Goal: Task Accomplishment & Management: Manage account settings

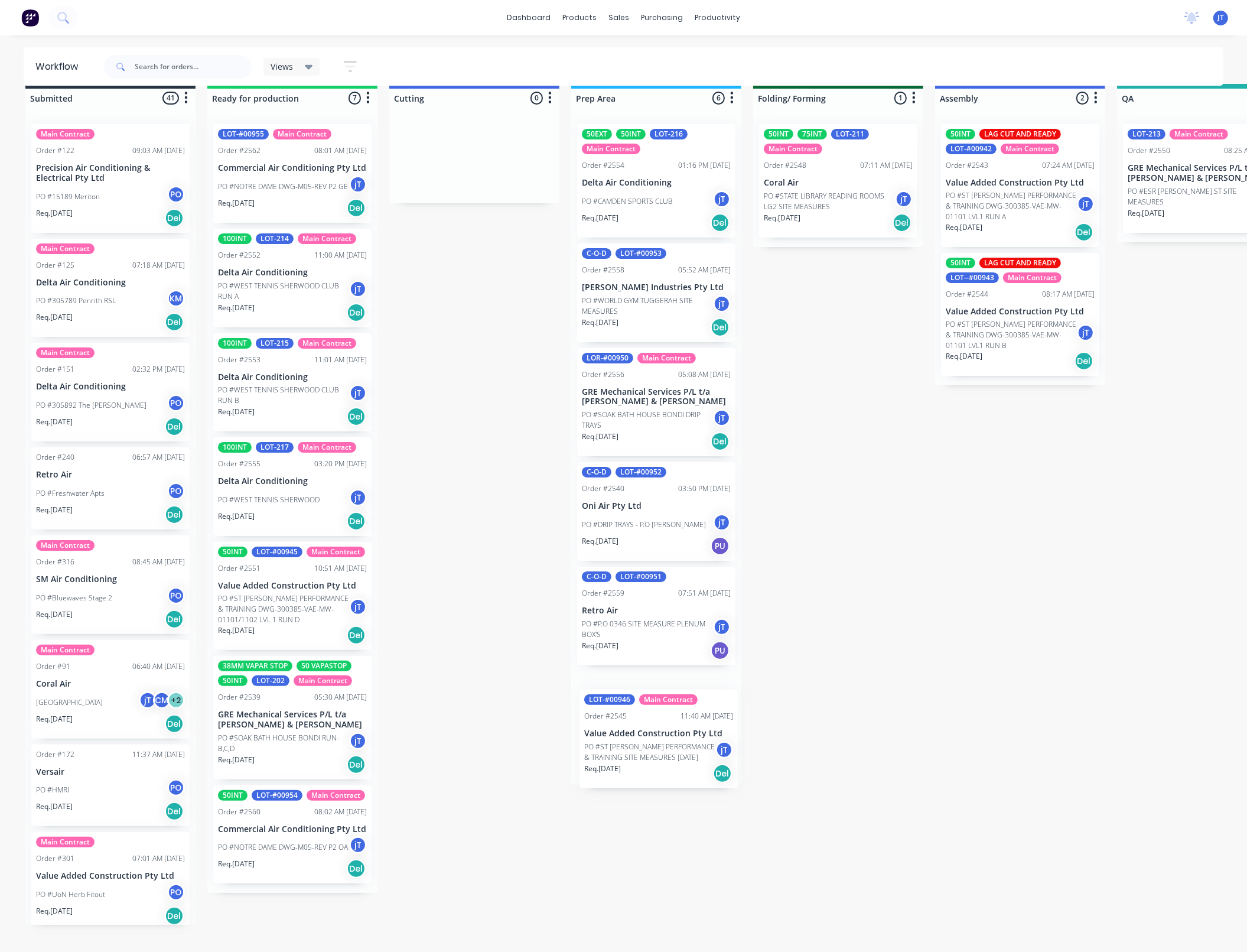
scroll to position [30, 0]
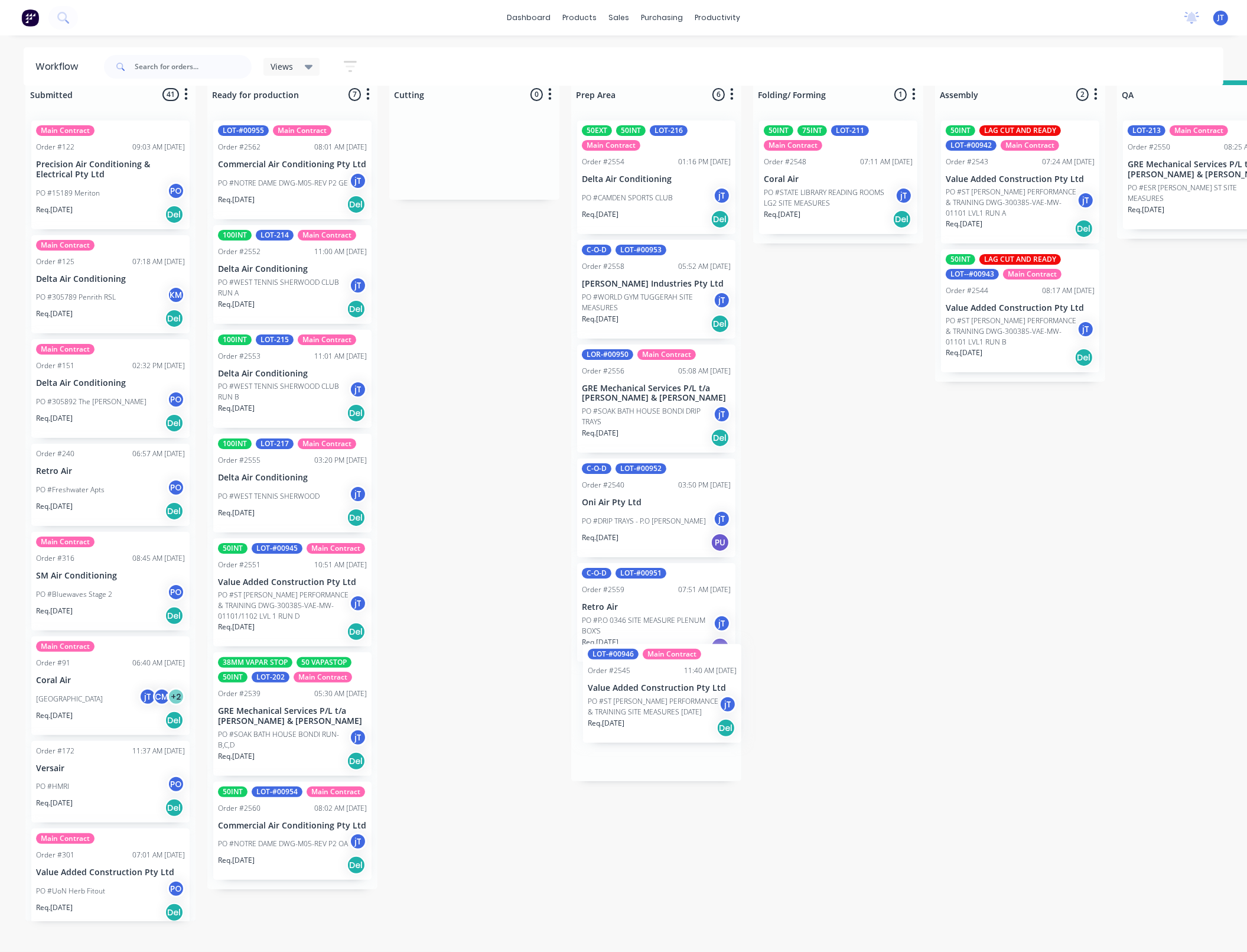
drag, startPoint x: 669, startPoint y: 313, endPoint x: 677, endPoint y: 698, distance: 385.1
click at [677, 698] on div "50EXT 50INT LOT-216 Main Contract Order #2554 01:16 PM [DATE] Delta Air Conditi…" at bounding box center [656, 446] width 170 height 670
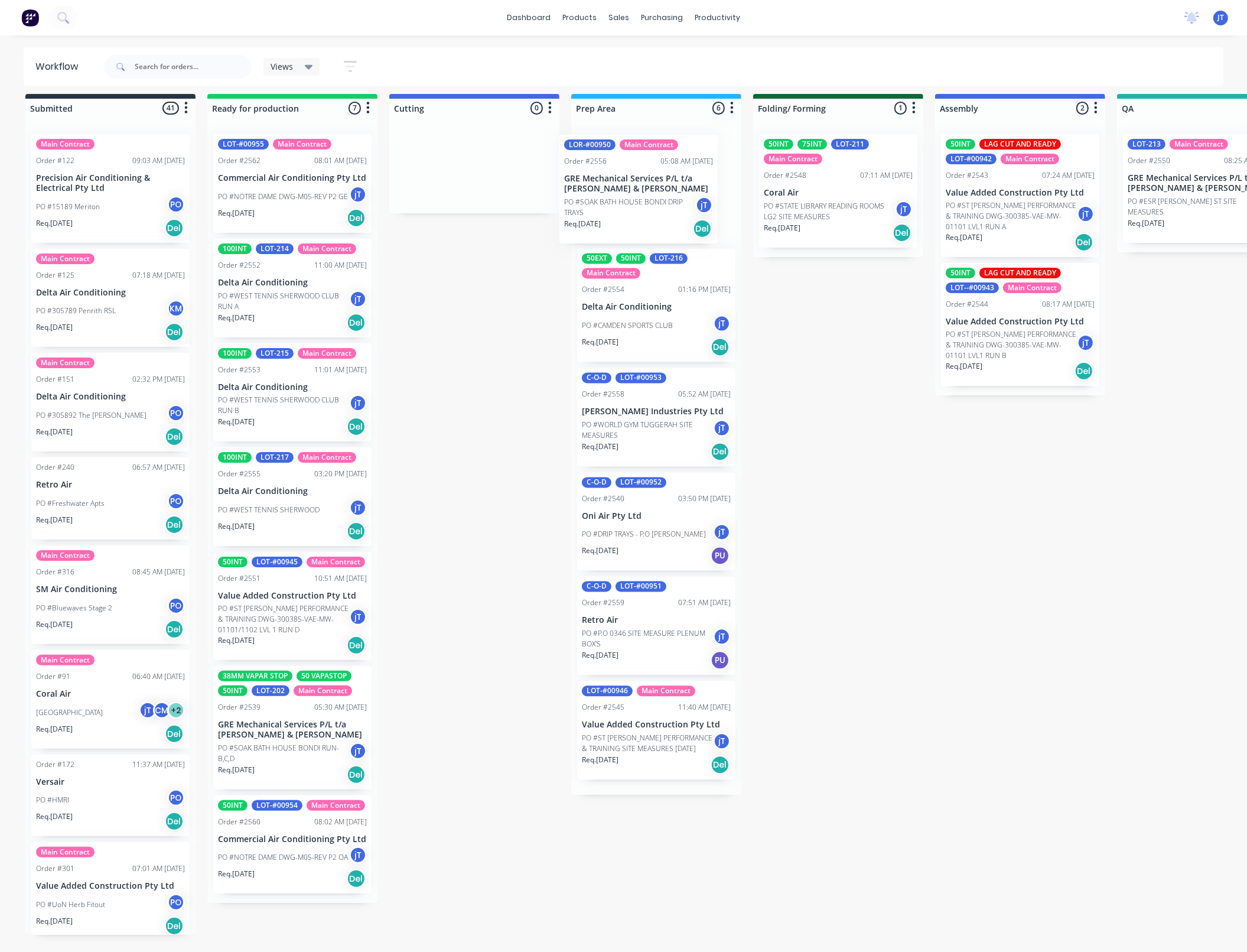
scroll to position [0, 0]
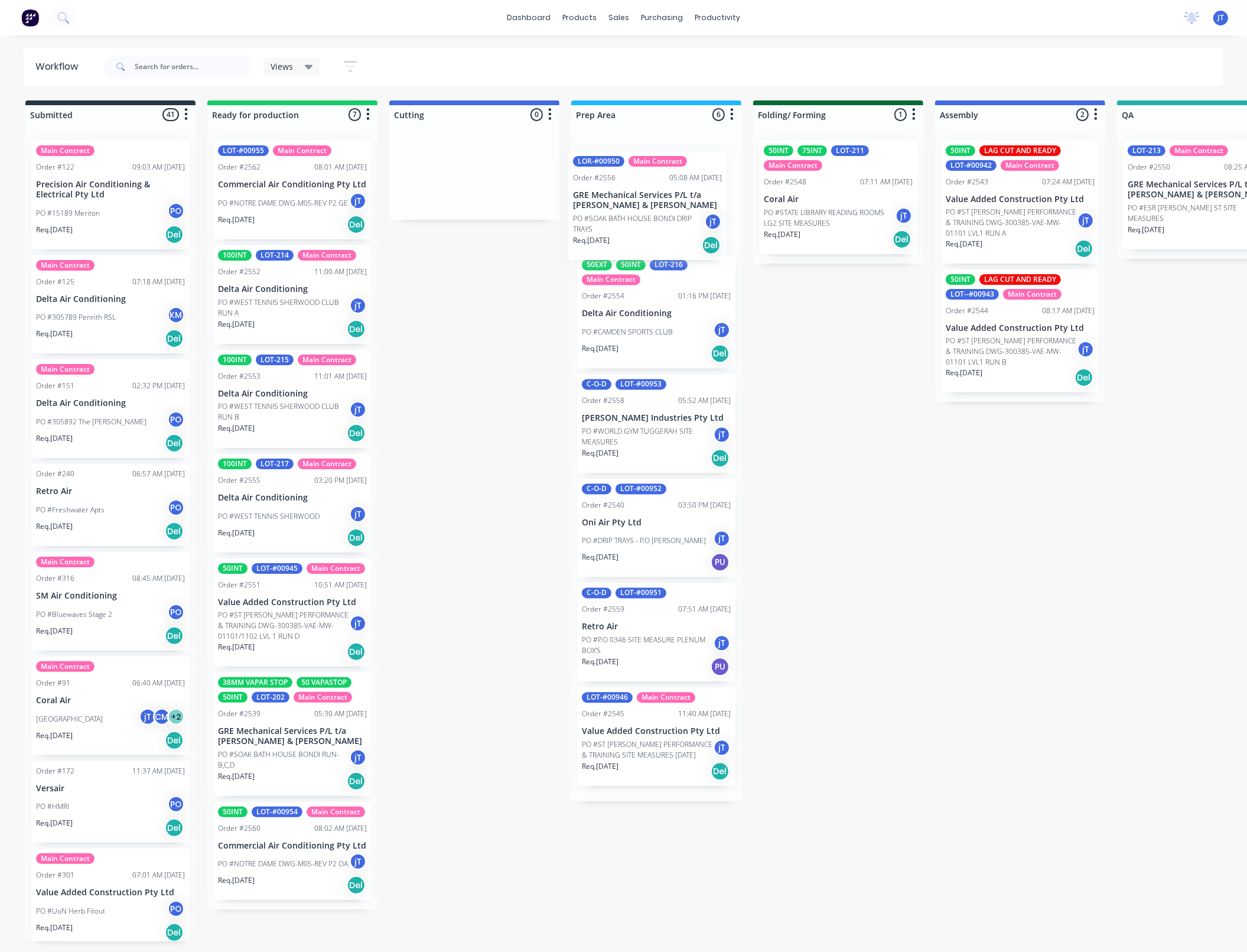
drag, startPoint x: 666, startPoint y: 401, endPoint x: 654, endPoint y: 218, distance: 183.4
click at [654, 218] on div "50EXT 50INT LOT-216 Main Contract Order #2554 01:16 PM [DATE] Delta Air Conditi…" at bounding box center [656, 466] width 170 height 670
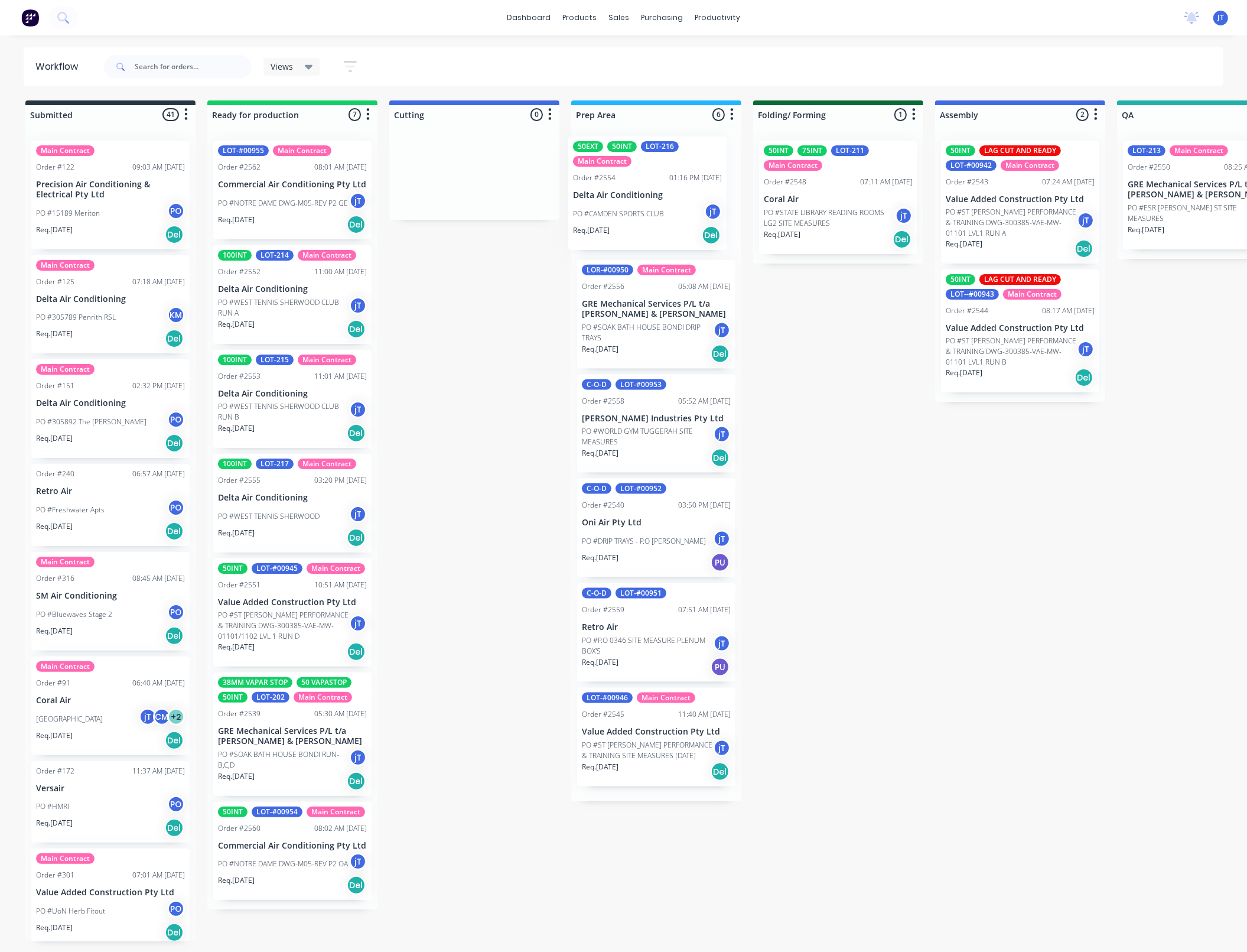
drag, startPoint x: 654, startPoint y: 326, endPoint x: 651, endPoint y: 213, distance: 113.0
click at [651, 213] on div "LOR-#00950 Main Contract Order #2556 05:08 AM 12/08/25 GRE Mechanical Services …" at bounding box center [656, 466] width 170 height 670
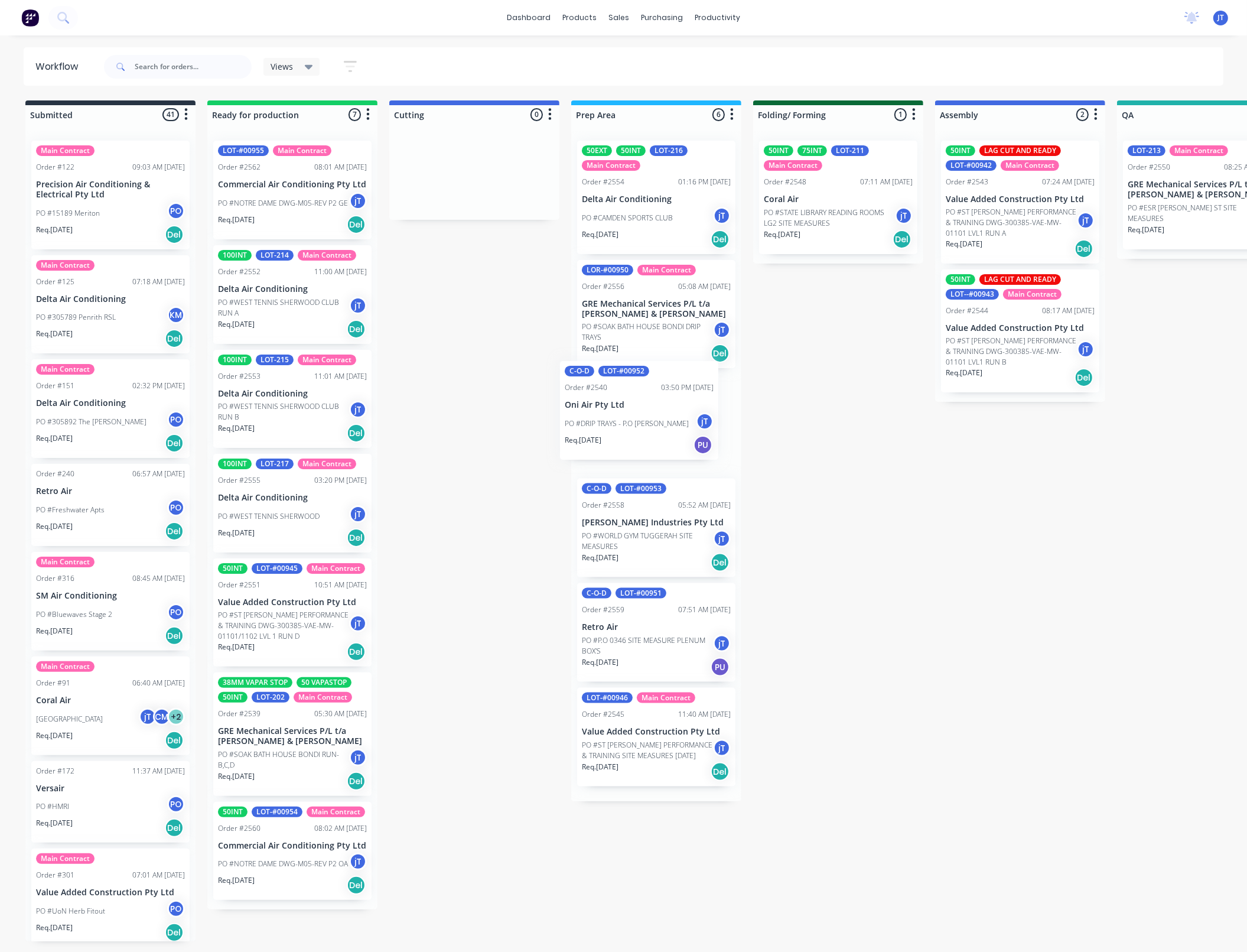
drag, startPoint x: 651, startPoint y: 535, endPoint x: 634, endPoint y: 414, distance: 122.2
click at [634, 414] on div "50EXT 50INT LOT-216 Main Contract Order #2554 01:16 PM 11/08/25 Delta Air Condi…" at bounding box center [656, 466] width 170 height 670
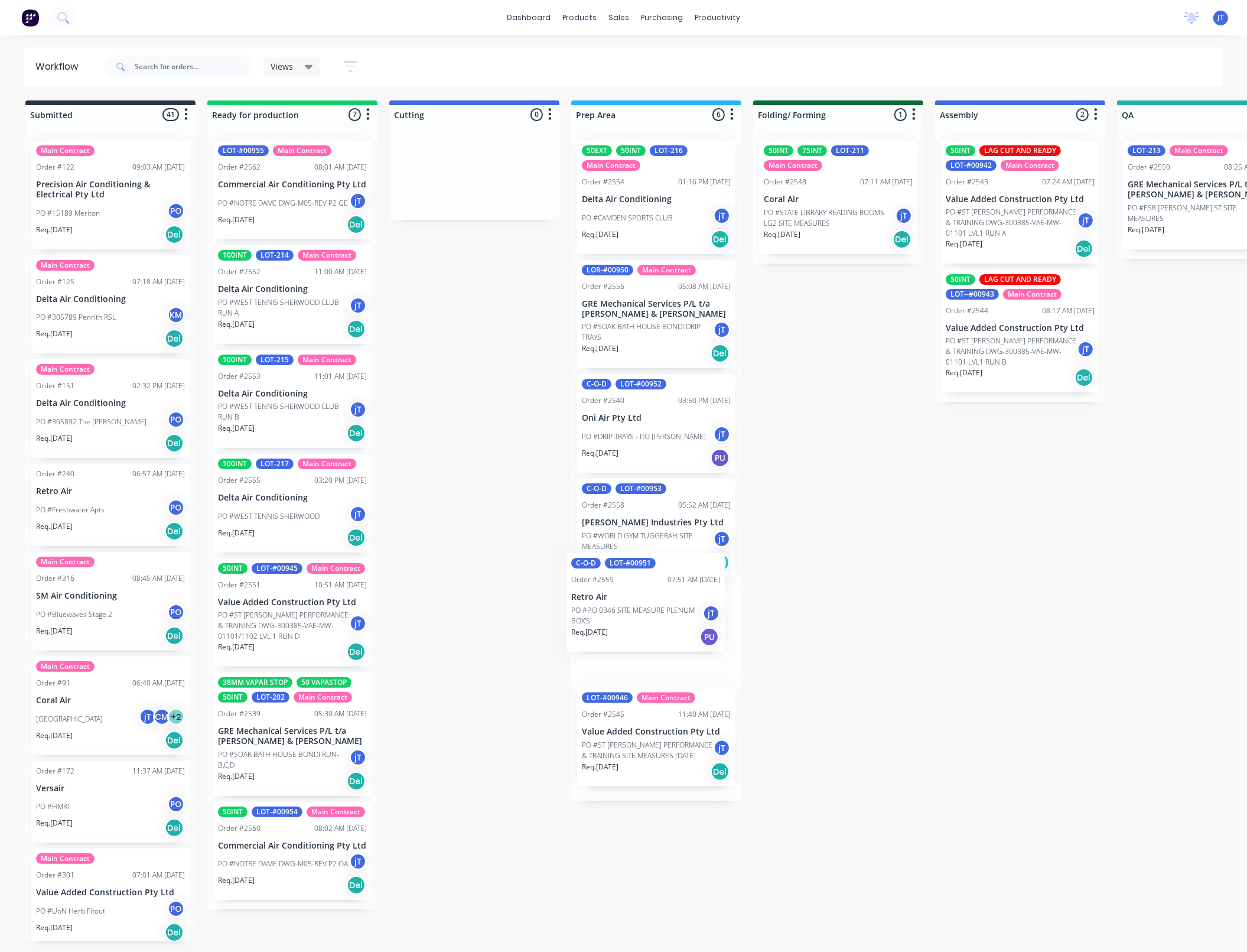
drag, startPoint x: 663, startPoint y: 644, endPoint x: 653, endPoint y: 611, distance: 34.5
click at [653, 611] on div "50EXT 50INT LOT-216 Main Contract Order #2554 01:16 PM 11/08/25 Delta Air Condi…" at bounding box center [656, 466] width 170 height 670
click at [663, 654] on p "PO #P.O 0346 SITE MEASURE PLENUM BOX'S" at bounding box center [647, 645] width 131 height 21
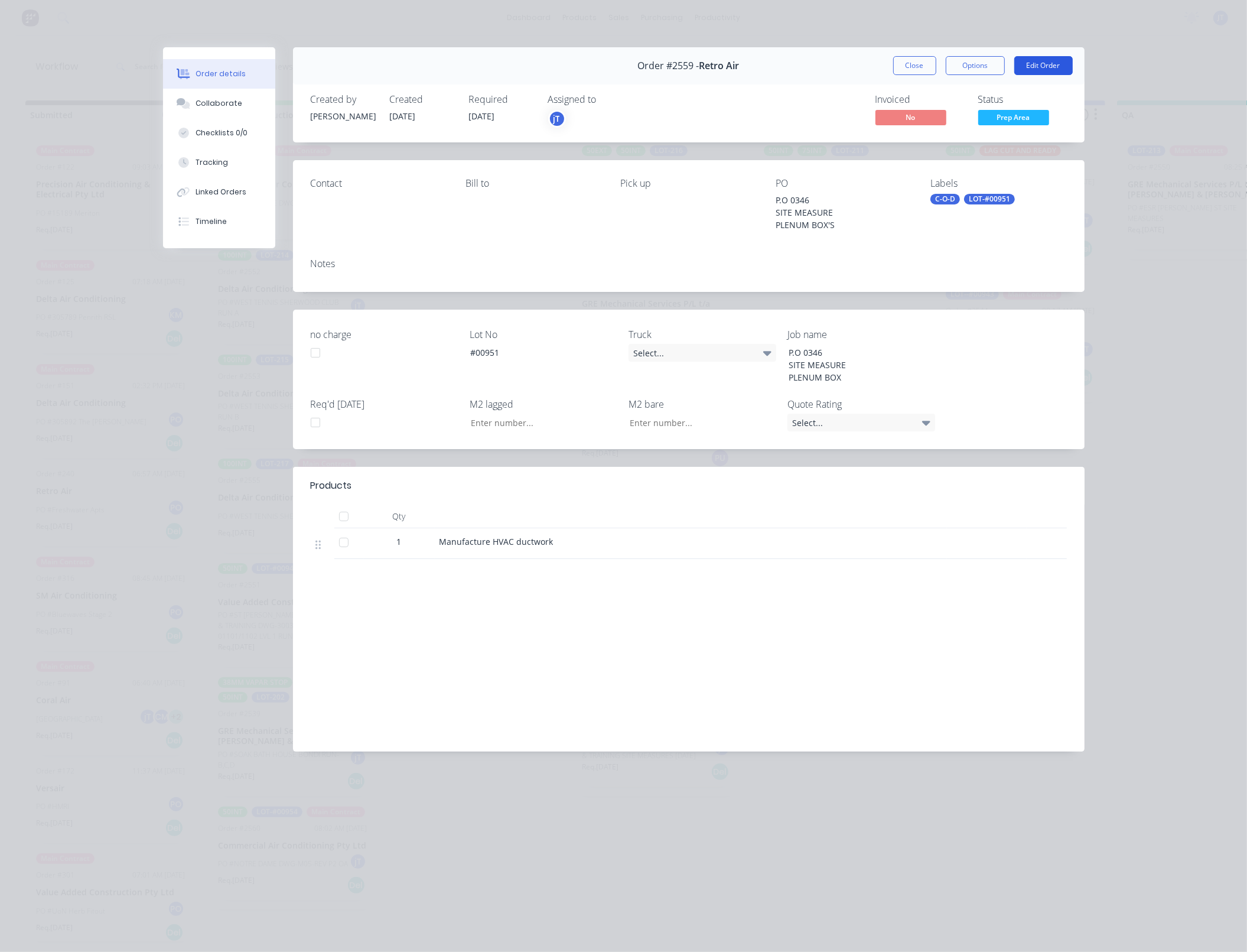
click at [1043, 68] on button "Edit Order" at bounding box center [1043, 65] width 59 height 19
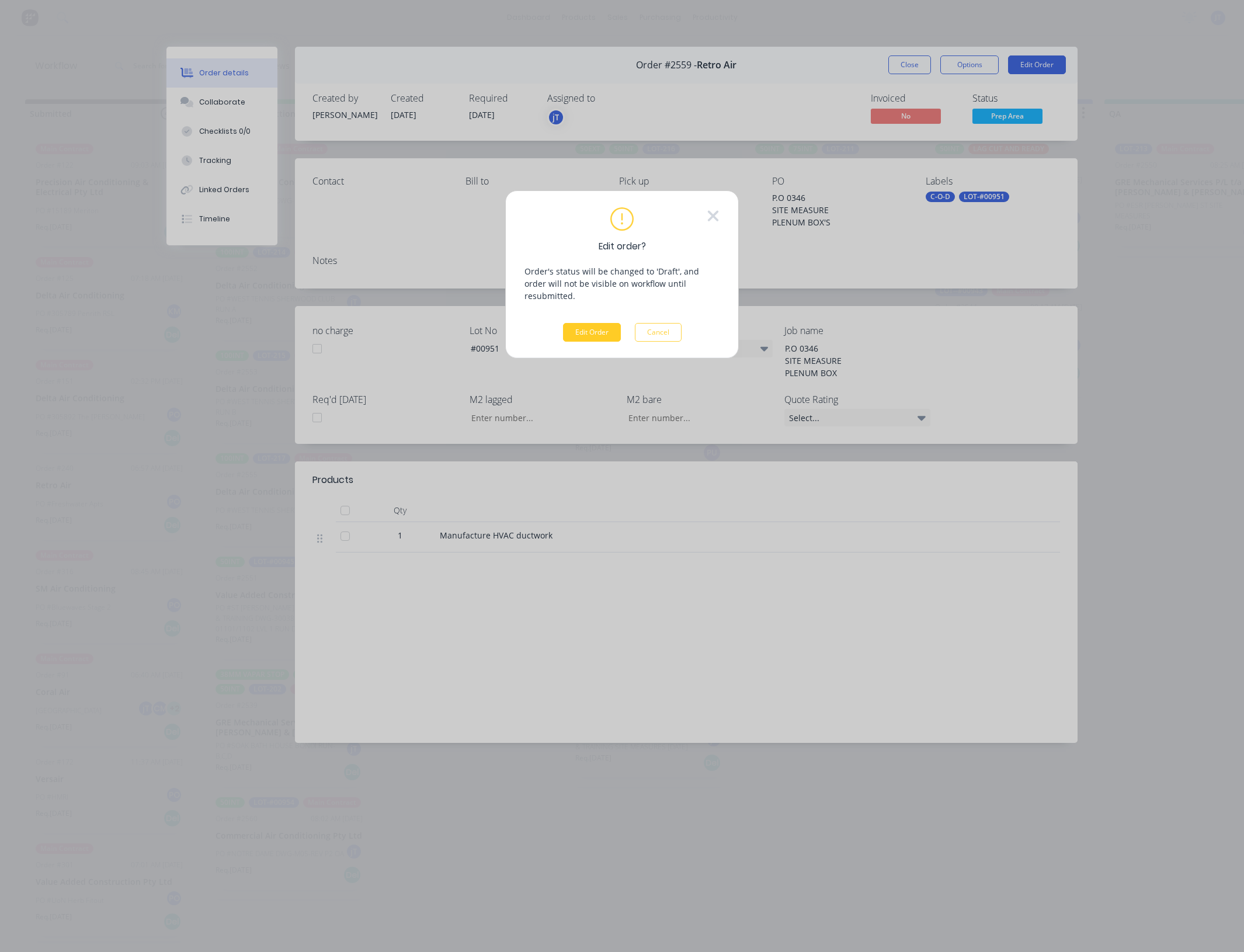
click at [603, 324] on button "Edit Order" at bounding box center [592, 332] width 58 height 18
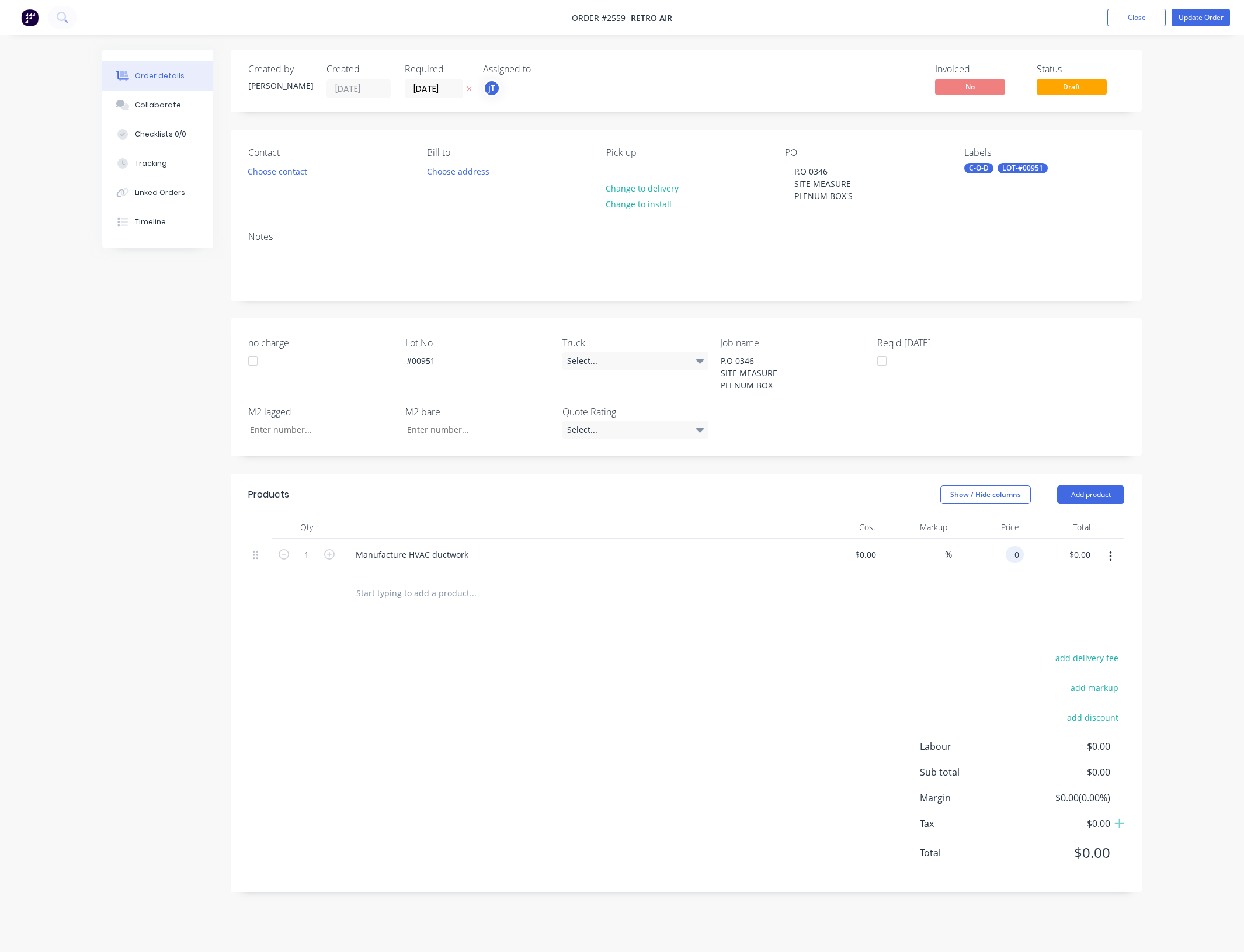
drag, startPoint x: 1003, startPoint y: 549, endPoint x: 1021, endPoint y: 550, distance: 18.0
click at [1005, 549] on div "0 0" at bounding box center [988, 557] width 72 height 36
type input "$645.00"
click at [695, 630] on div "Products Show / Hide columns Add product Qty Cost Markup Price Total 1 Manufact…" at bounding box center [687, 684] width 911 height 419
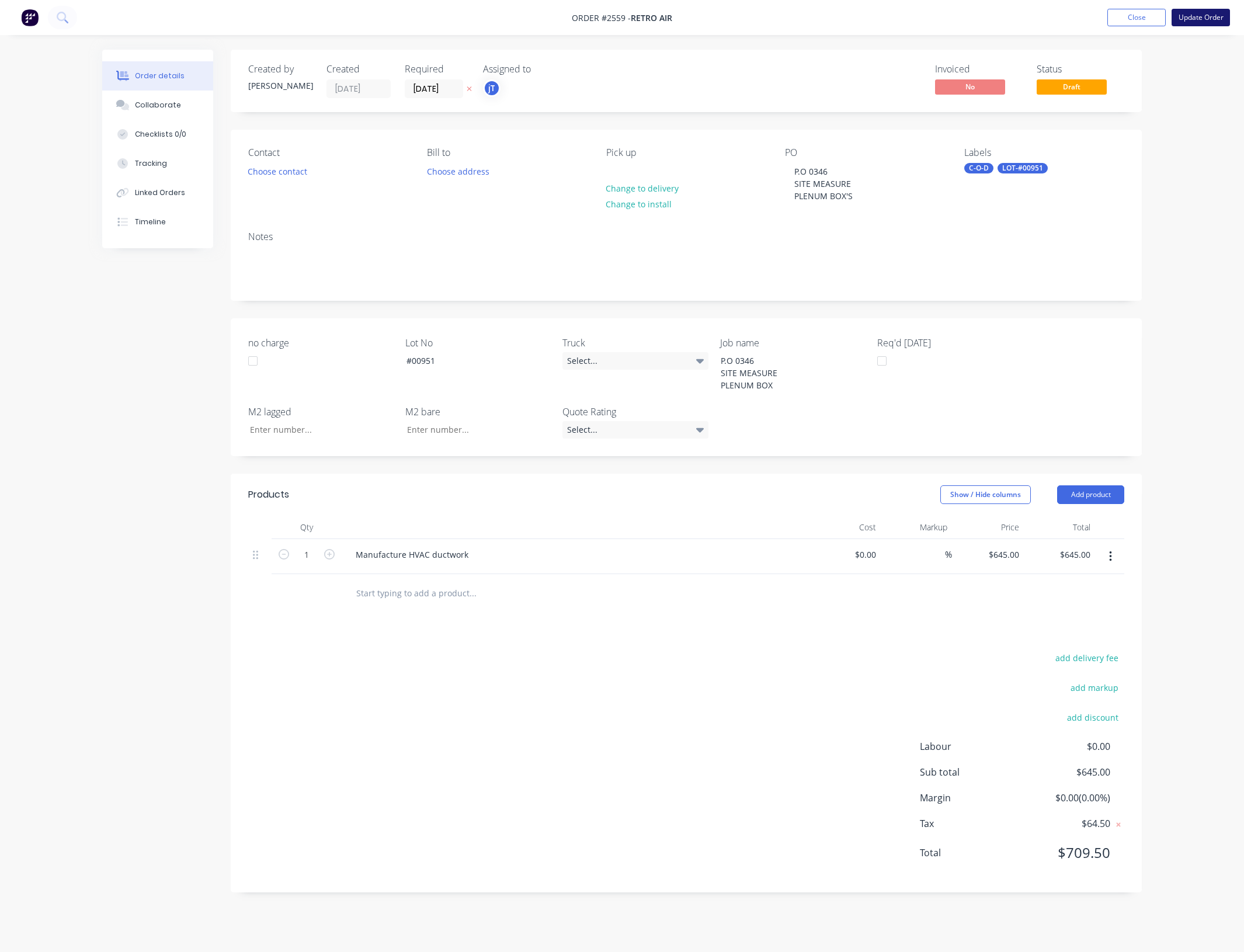
click at [1213, 18] on button "Update Order" at bounding box center [1201, 18] width 59 height 18
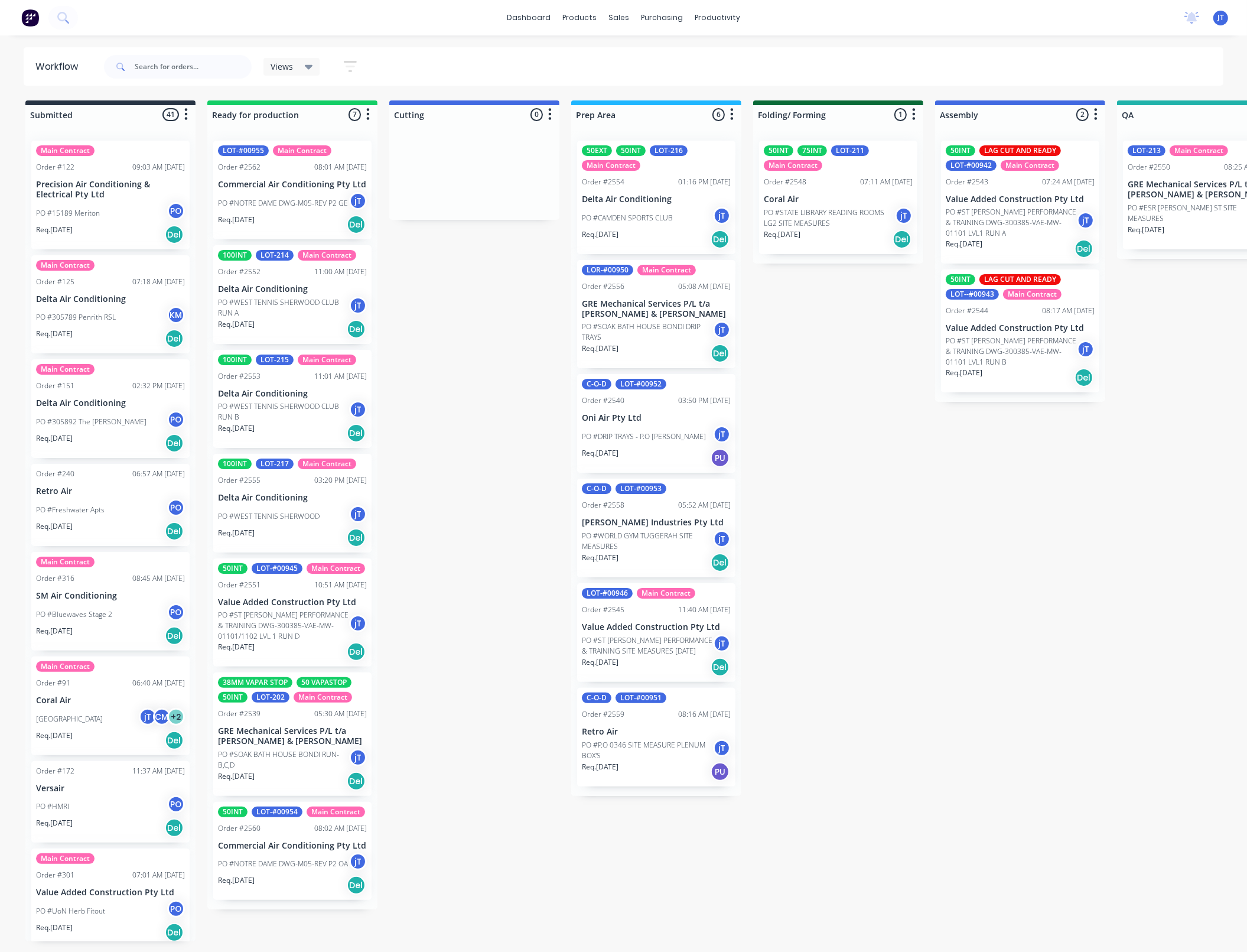
click at [626, 757] on p "PO #P.O 0346 SITE MEASURE PLENUM BOX'S" at bounding box center [647, 750] width 131 height 21
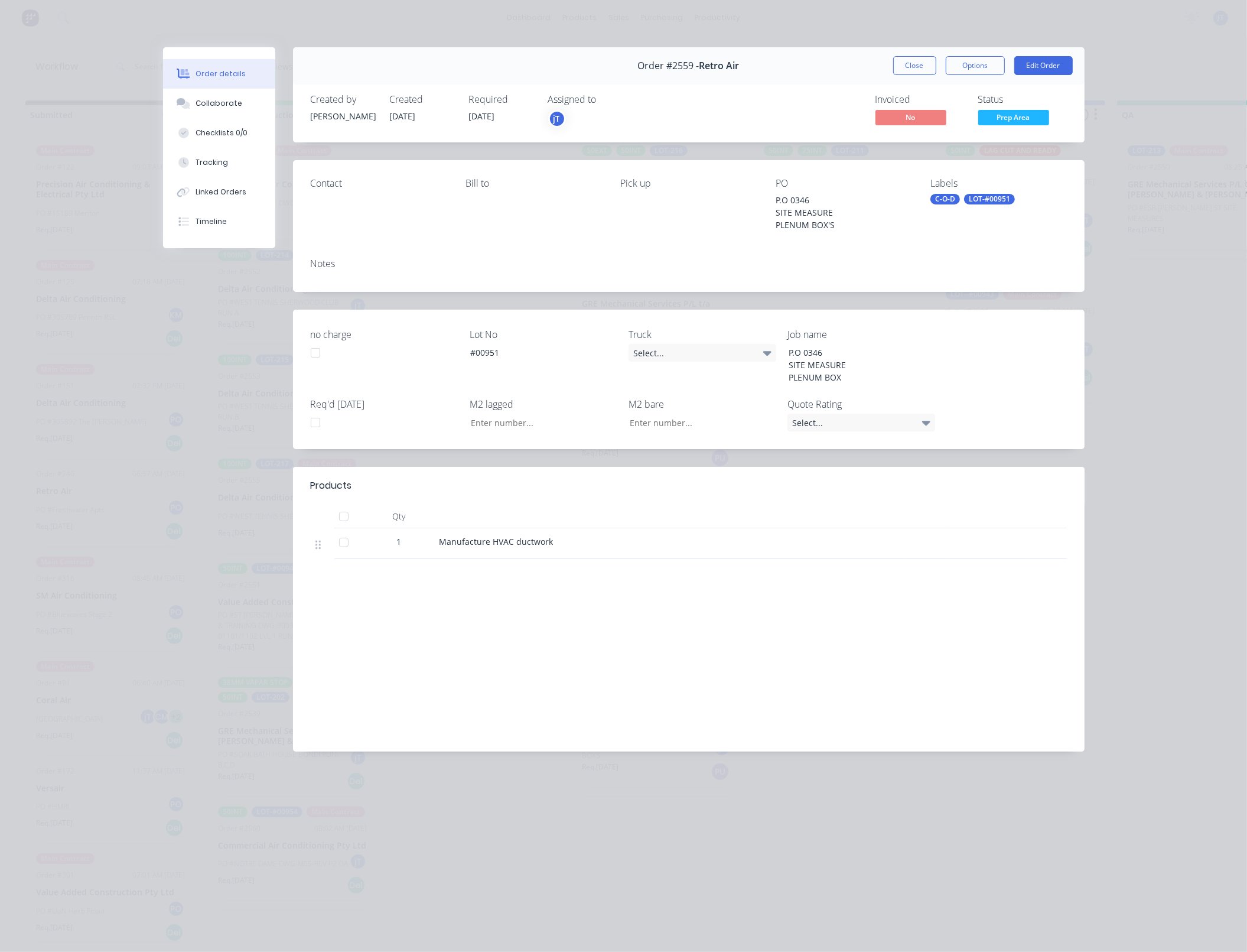
click at [977, 196] on div "LOT-#00951" at bounding box center [990, 198] width 51 height 10
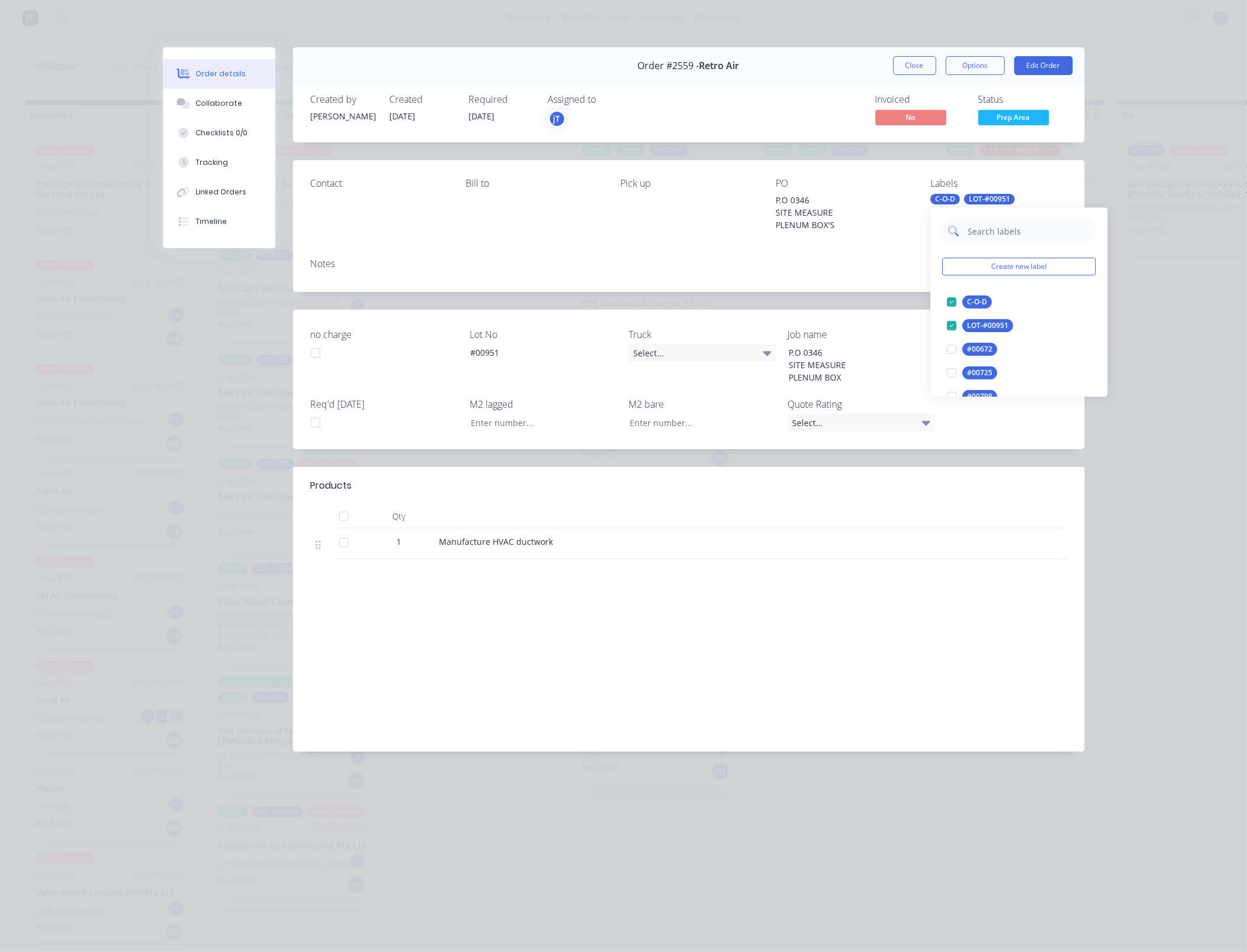
drag, startPoint x: 977, startPoint y: 196, endPoint x: 991, endPoint y: 231, distance: 37.7
click at [991, 231] on input "text" at bounding box center [1028, 231] width 124 height 23
type input "5m"
click at [985, 303] on div "5MM BI" at bounding box center [980, 302] width 35 height 13
click at [772, 491] on div at bounding box center [769, 486] width 596 height 15
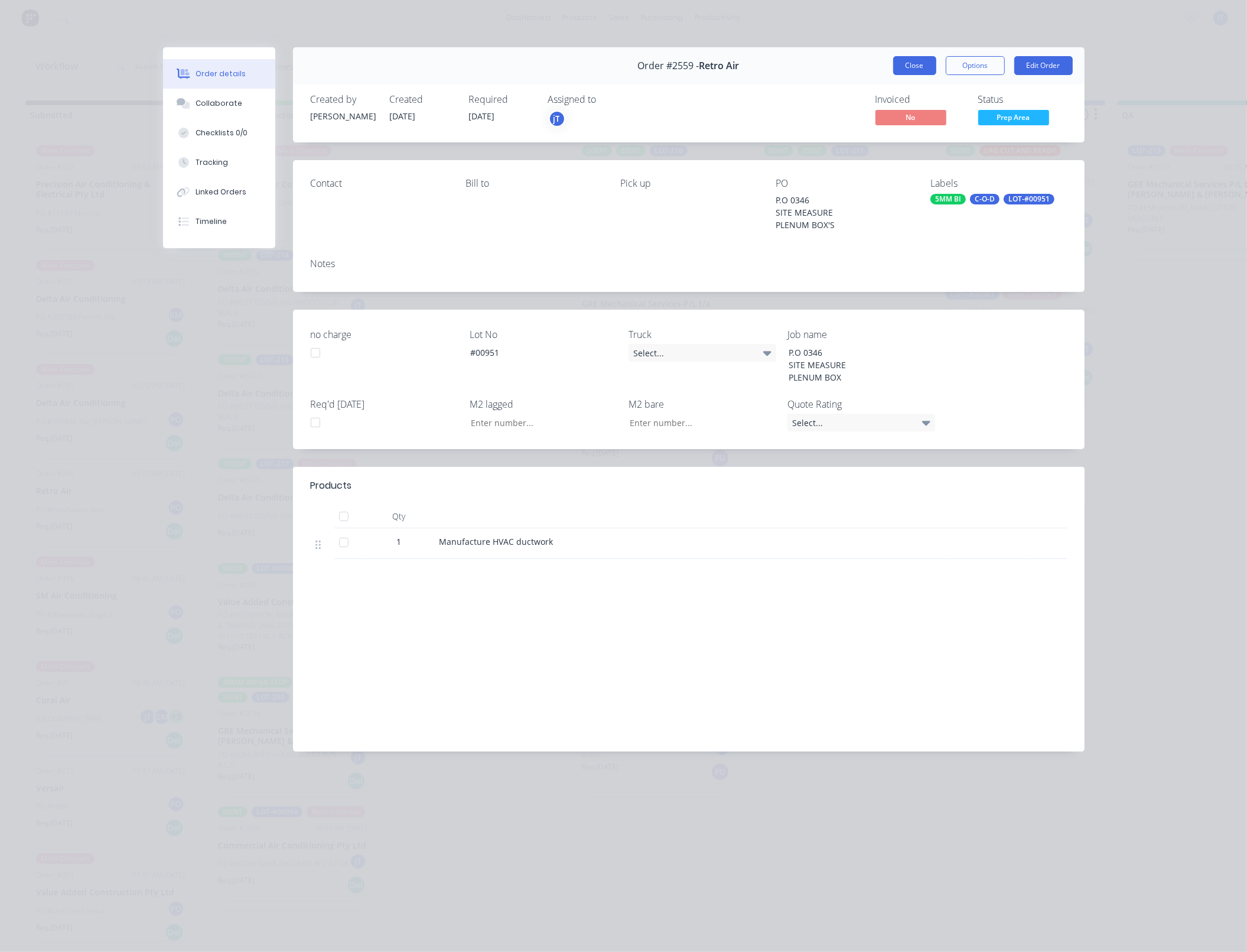
click at [914, 69] on button "Close" at bounding box center [915, 65] width 43 height 19
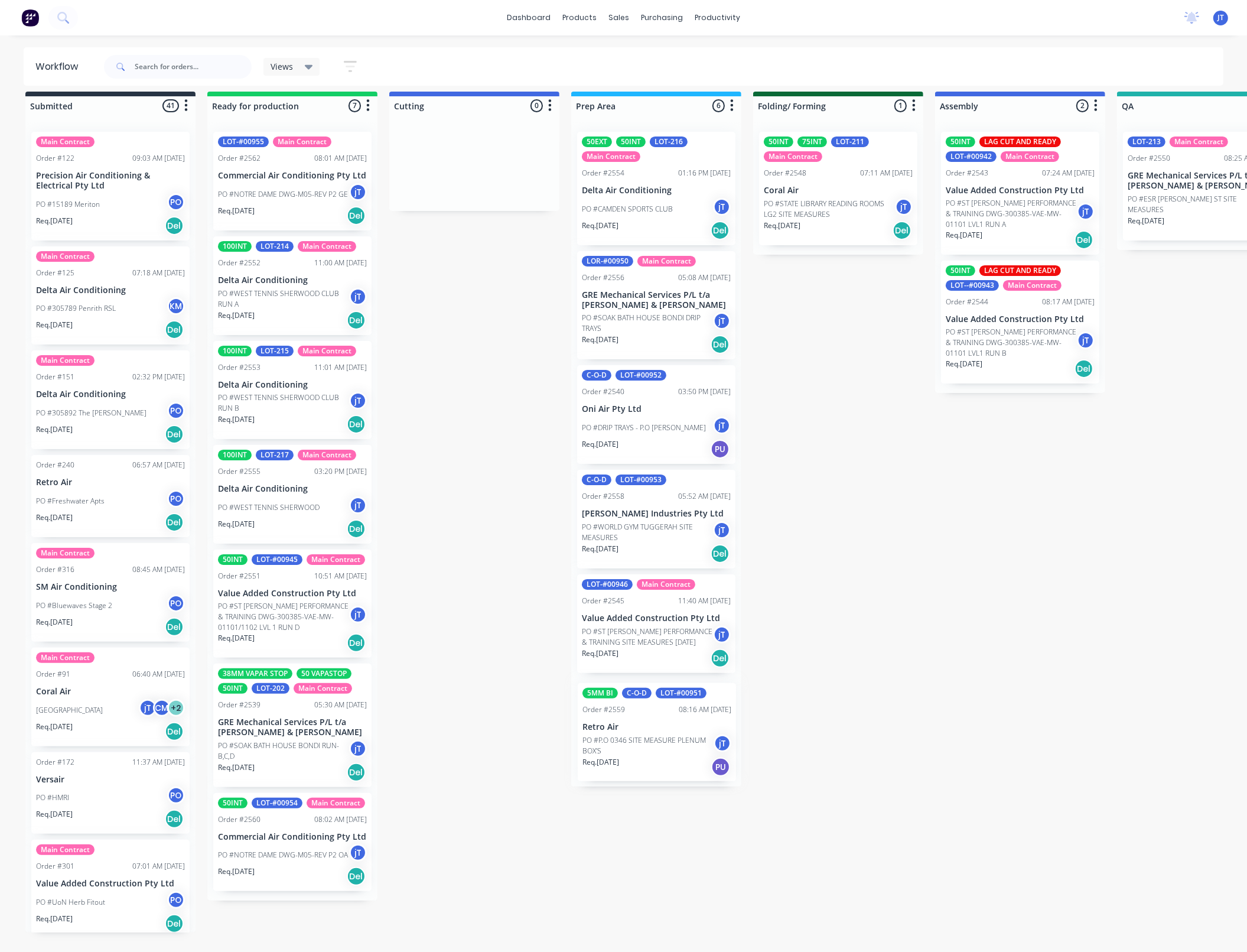
scroll to position [10, 0]
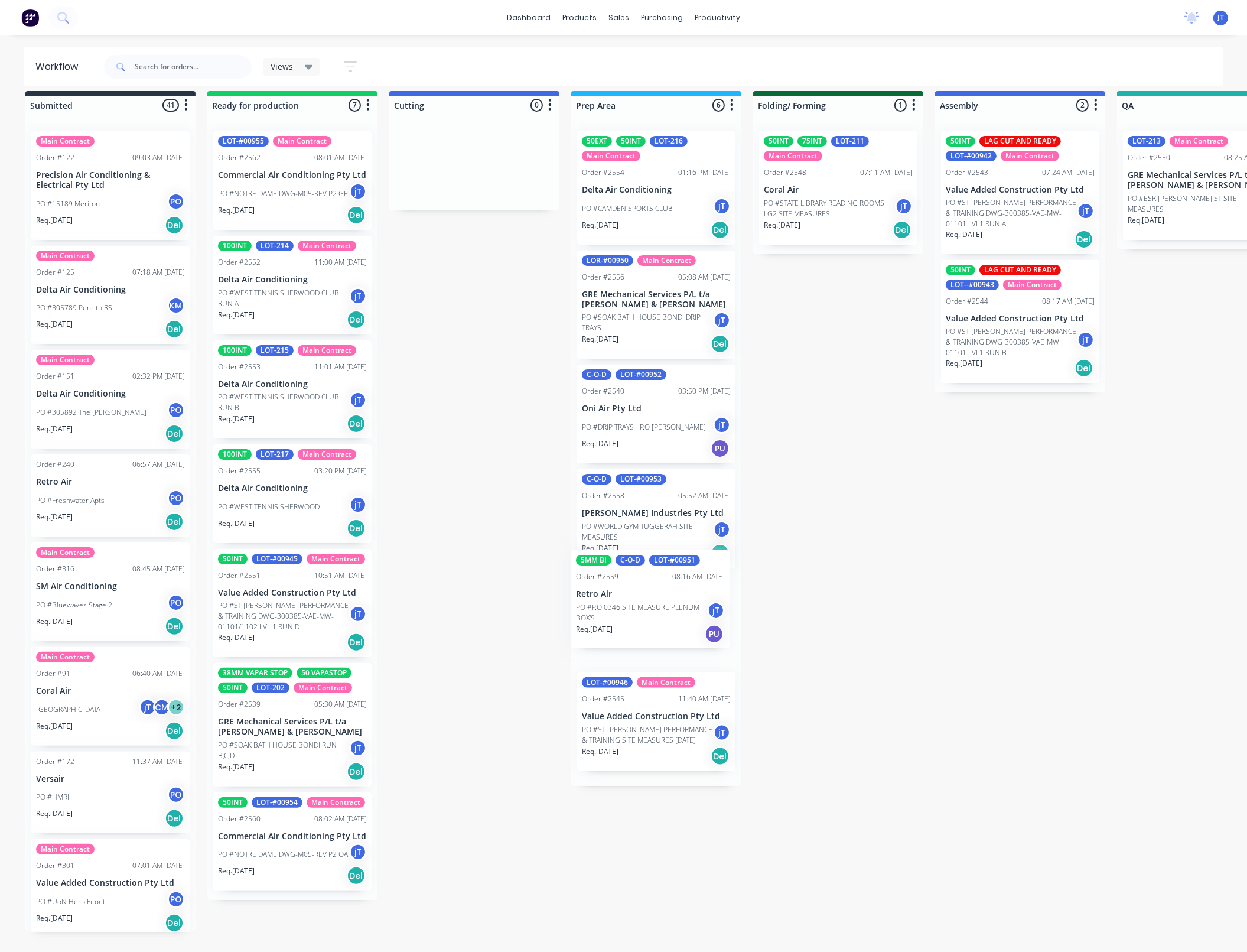
drag, startPoint x: 648, startPoint y: 751, endPoint x: 642, endPoint y: 610, distance: 141.1
click at [642, 610] on div "50EXT 50INT LOT-216 Main Contract Order #2554 01:16 PM 11/08/25 Delta Air Condi…" at bounding box center [656, 453] width 170 height 664
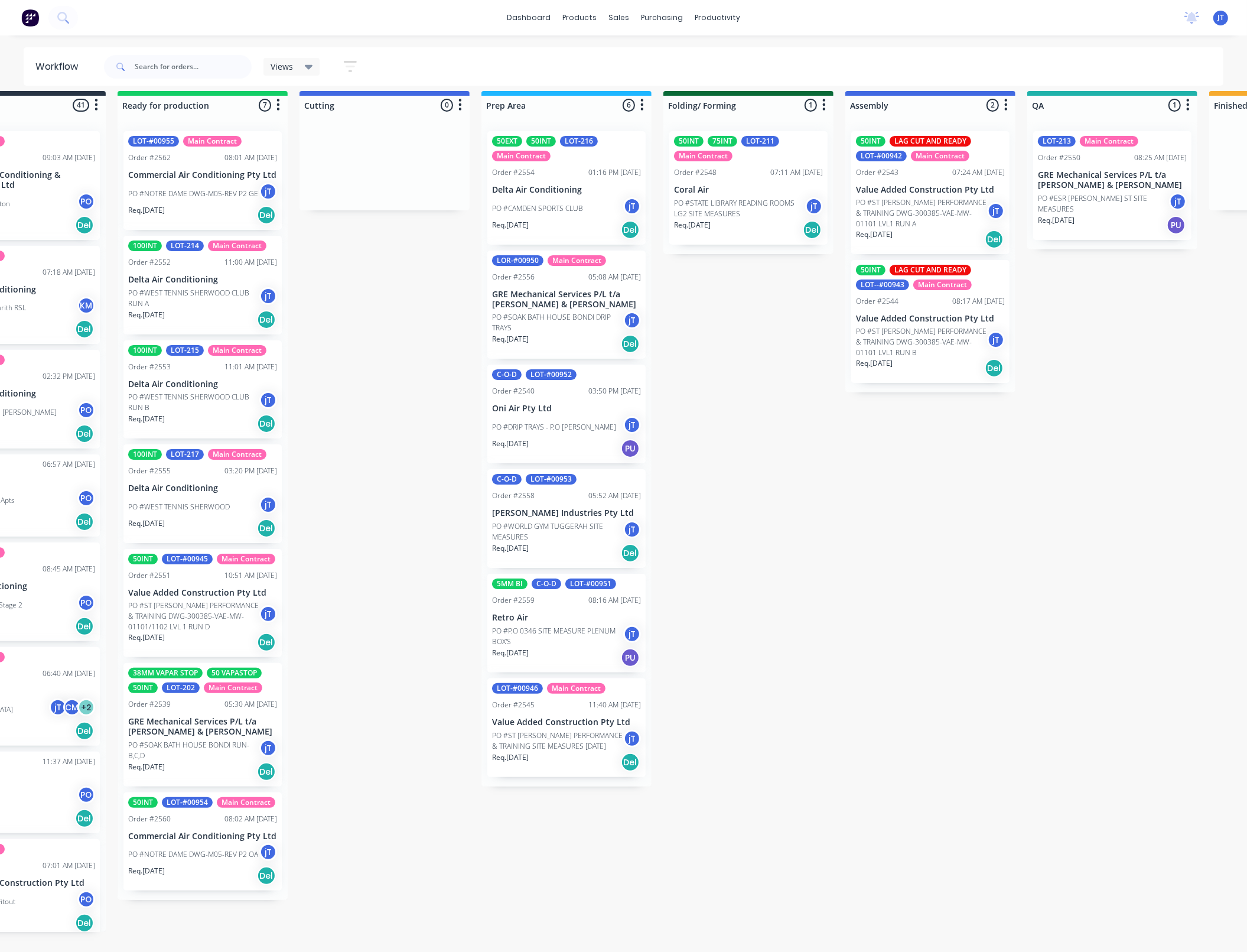
drag, startPoint x: 1133, startPoint y: 440, endPoint x: 1172, endPoint y: 429, distance: 40.5
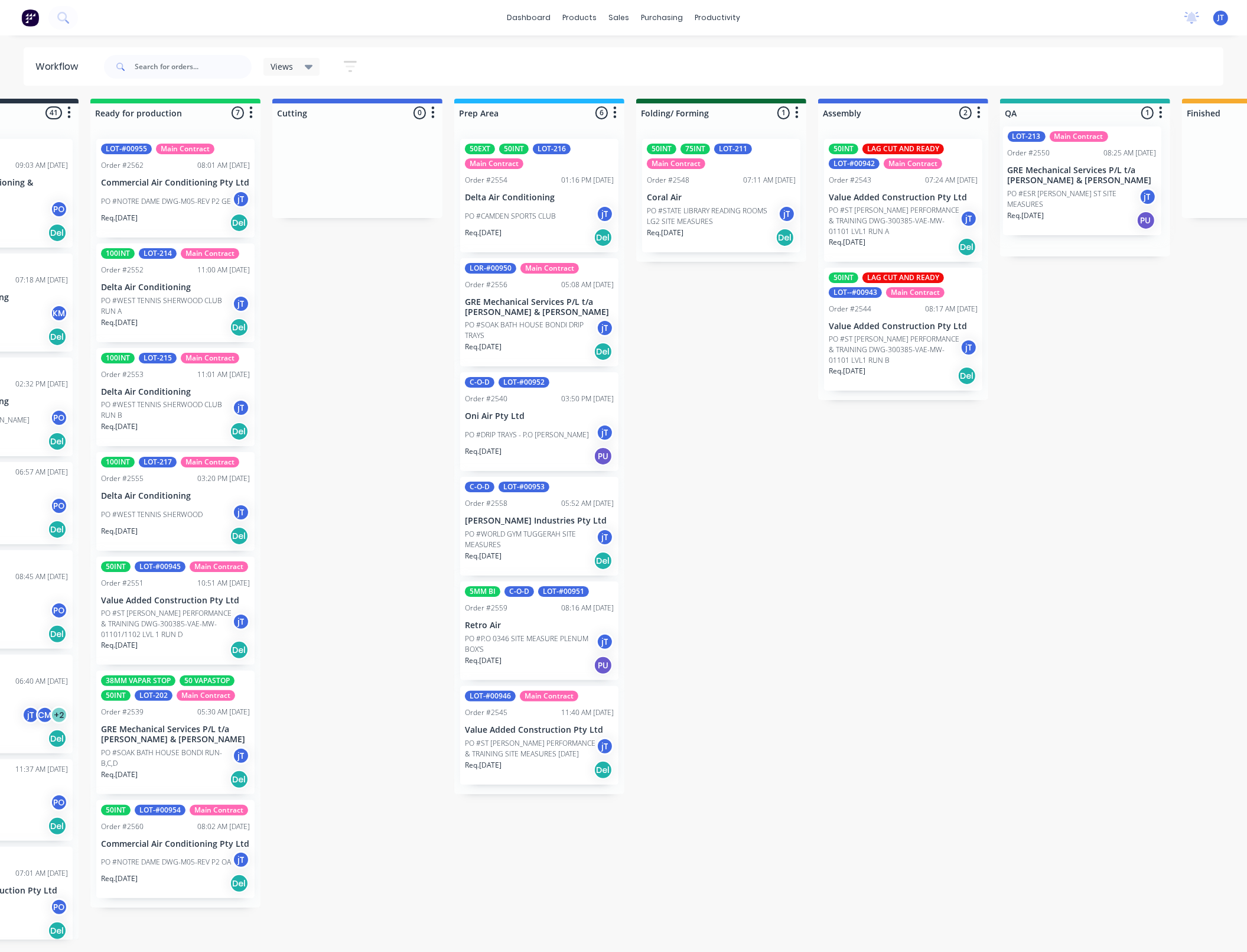
scroll to position [0, 124]
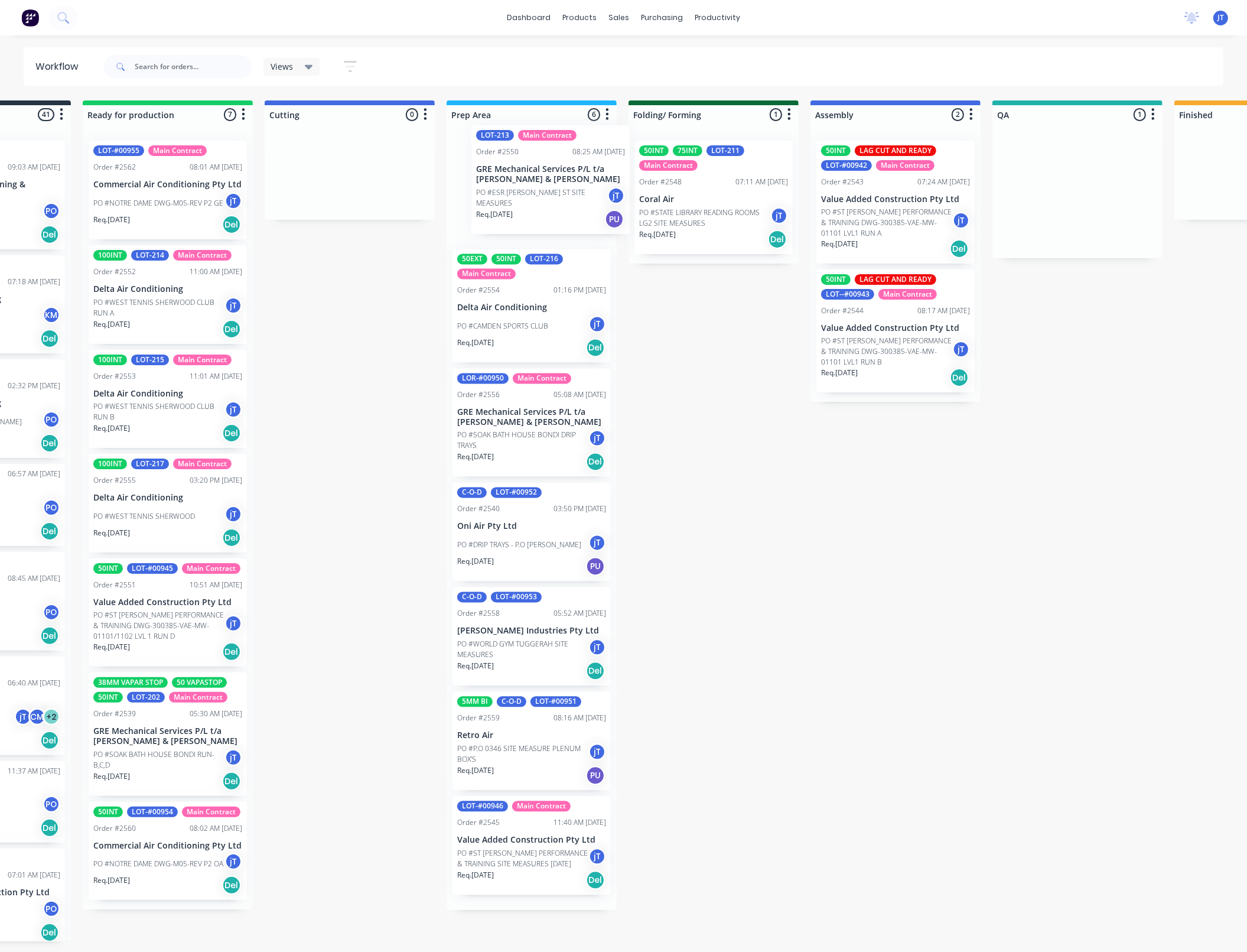
drag, startPoint x: 1096, startPoint y: 214, endPoint x: 553, endPoint y: 207, distance: 543.0
click at [553, 207] on div "Submitted 41 Summaries Total order value Invoiced to date To be invoiced Main C…" at bounding box center [1023, 535] width 2313 height 871
